Goal: Transaction & Acquisition: Subscribe to service/newsletter

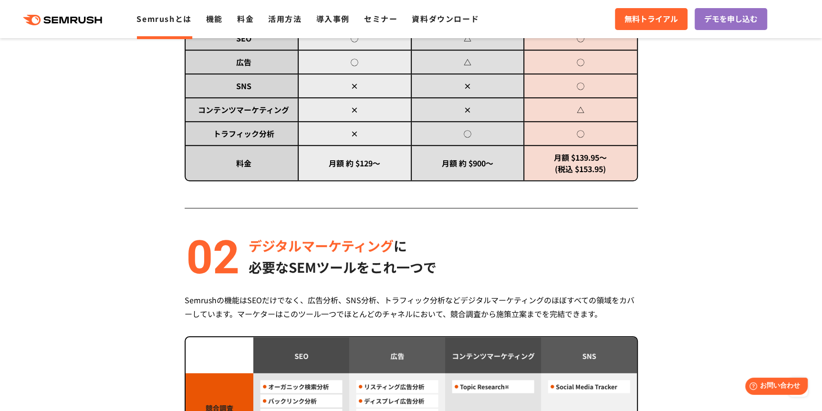
scroll to position [454, 0]
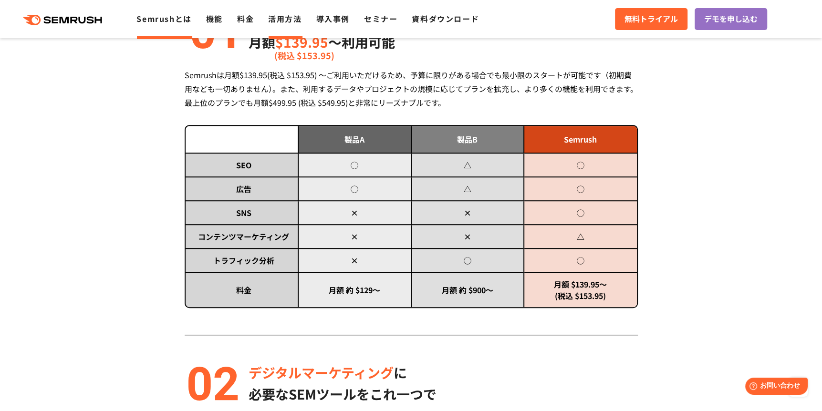
click at [292, 23] on link "活用方法" at bounding box center [284, 18] width 33 height 11
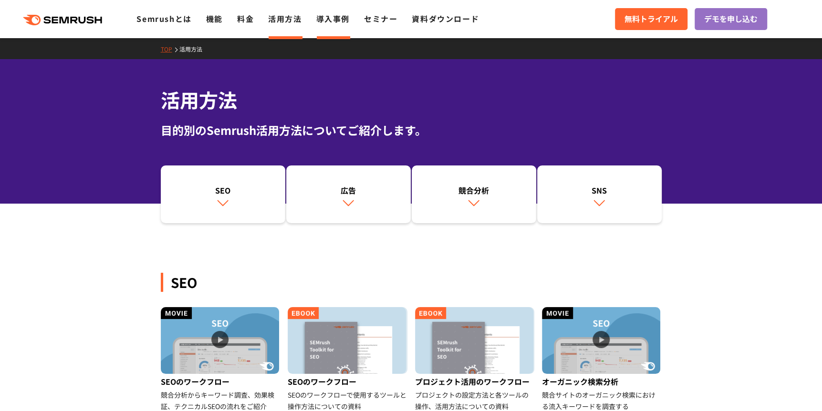
click at [339, 22] on link "導入事例" at bounding box center [332, 18] width 33 height 11
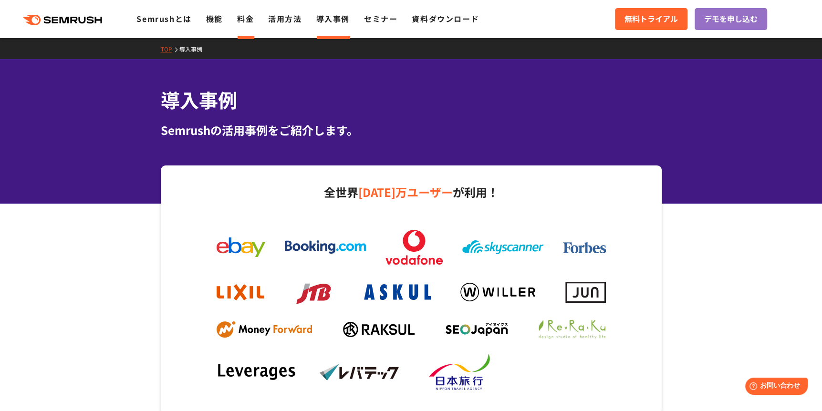
click at [250, 17] on link "料金" at bounding box center [245, 18] width 17 height 11
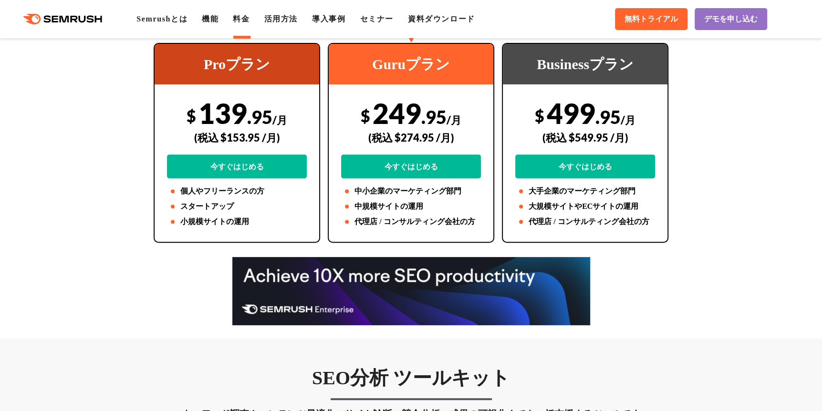
scroll to position [239, 0]
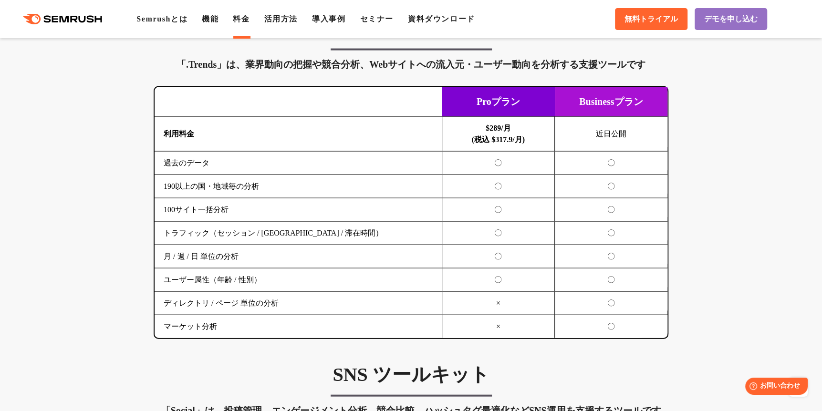
scroll to position [1670, 0]
